Goal: Navigation & Orientation: Find specific page/section

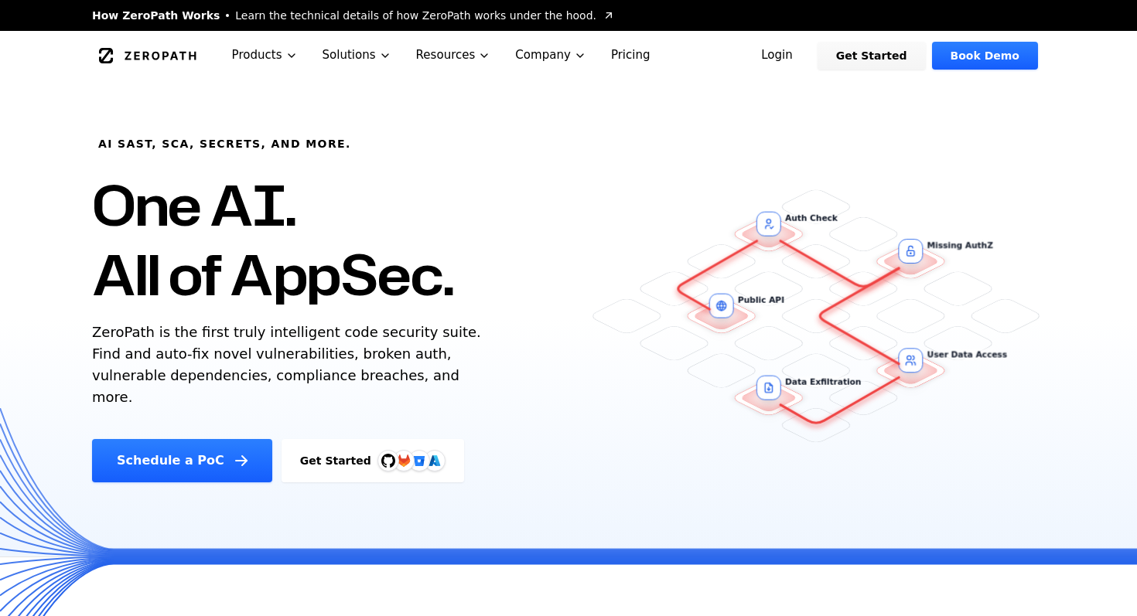
click at [797, 58] on link "Login" at bounding box center [776, 56] width 69 height 28
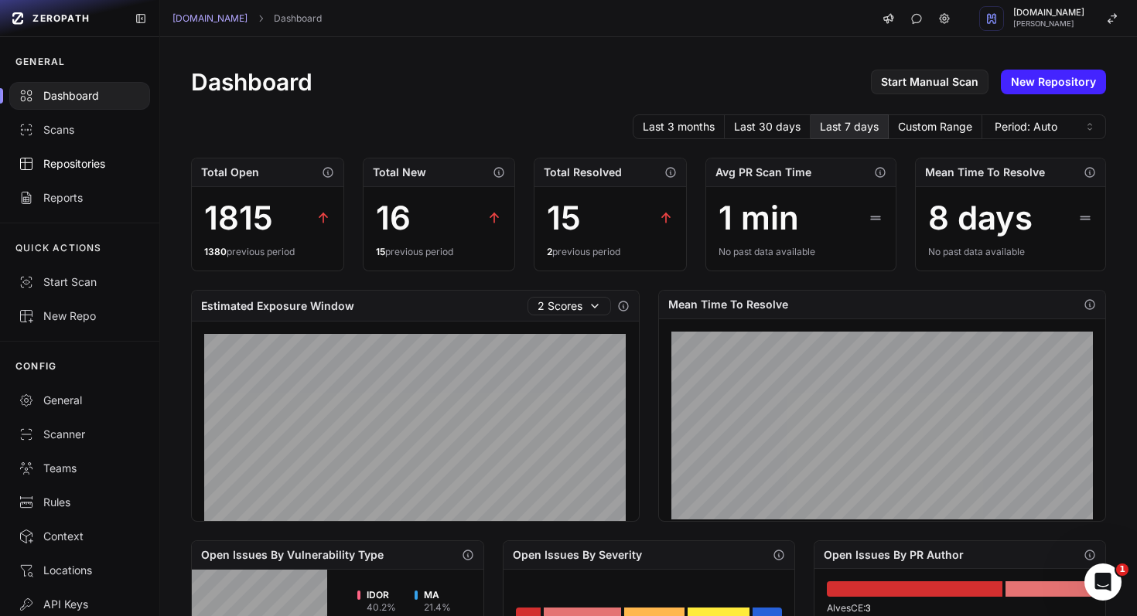
click at [90, 166] on div "Repositories" at bounding box center [80, 163] width 122 height 15
